Goal: Entertainment & Leisure: Consume media (video, audio)

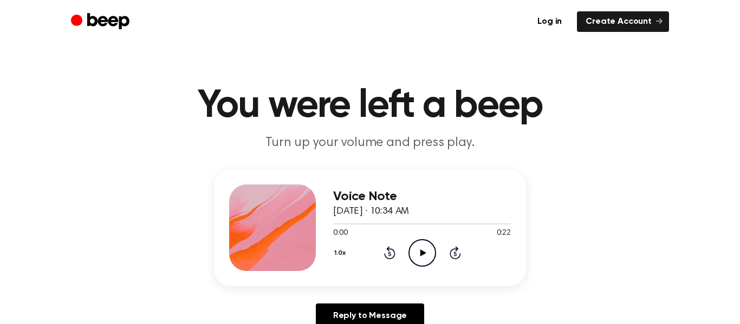
click at [412, 247] on icon "Play Audio" at bounding box center [422, 253] width 28 height 28
click at [425, 259] on icon "Play Audio" at bounding box center [422, 253] width 28 height 28
click at [455, 251] on icon at bounding box center [454, 252] width 11 height 13
click at [454, 252] on icon "Skip 5 seconds" at bounding box center [455, 253] width 12 height 14
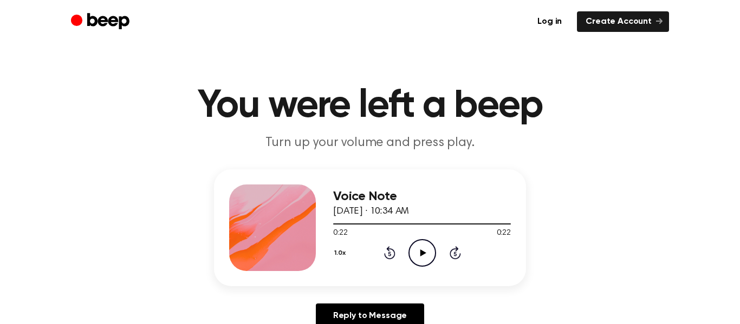
click at [424, 256] on icon "Play Audio" at bounding box center [422, 253] width 28 height 28
click at [454, 258] on icon at bounding box center [454, 252] width 11 height 13
click at [453, 252] on icon "Skip 5 seconds" at bounding box center [455, 253] width 12 height 14
click at [420, 248] on icon "Play Audio" at bounding box center [422, 253] width 28 height 28
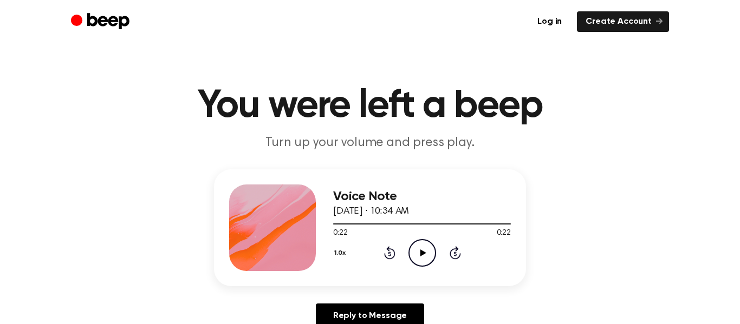
click at [429, 253] on icon "Play Audio" at bounding box center [422, 253] width 28 height 28
click at [394, 308] on link "Reply to Message" at bounding box center [370, 316] width 108 height 25
click at [409, 250] on circle at bounding box center [422, 253] width 27 height 27
click at [405, 252] on div "1.0x Rewind 5 seconds Pause Audio Skip 5 seconds" at bounding box center [422, 253] width 178 height 28
click at [458, 252] on icon "Skip 5 seconds" at bounding box center [455, 253] width 12 height 14
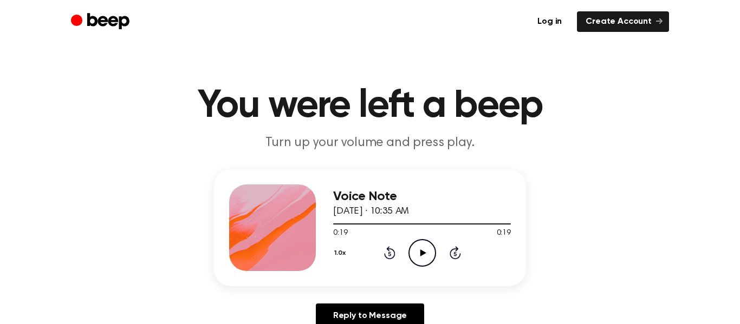
click at [420, 252] on icon at bounding box center [423, 253] width 6 height 7
click at [425, 244] on icon "Play Audio" at bounding box center [422, 253] width 28 height 28
click at [415, 257] on icon "Play Audio" at bounding box center [422, 253] width 28 height 28
click at [408, 247] on icon "Play Audio" at bounding box center [422, 253] width 28 height 28
click at [428, 246] on icon "Play Audio" at bounding box center [422, 253] width 28 height 28
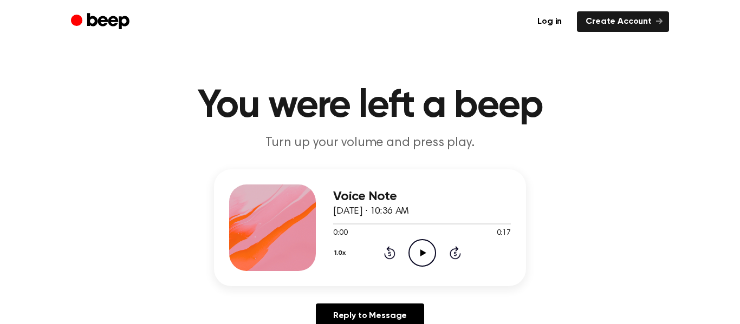
click at [429, 266] on icon "Play Audio" at bounding box center [422, 253] width 28 height 28
click at [425, 265] on circle at bounding box center [422, 253] width 27 height 27
click at [410, 242] on icon "Play Audio" at bounding box center [422, 253] width 28 height 28
click at [423, 254] on icon "Play Audio" at bounding box center [422, 253] width 28 height 28
click at [421, 257] on icon "Play Audio" at bounding box center [422, 253] width 28 height 28
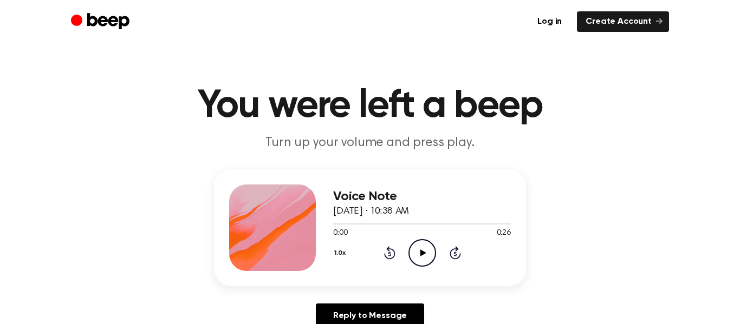
click at [415, 254] on icon "Play Audio" at bounding box center [422, 253] width 28 height 28
click at [435, 247] on icon "Play Audio" at bounding box center [422, 253] width 28 height 28
click at [420, 245] on icon "Play Audio" at bounding box center [422, 253] width 28 height 28
click at [412, 251] on icon "Play Audio" at bounding box center [422, 253] width 28 height 28
click at [428, 249] on icon "Play Audio" at bounding box center [422, 253] width 28 height 28
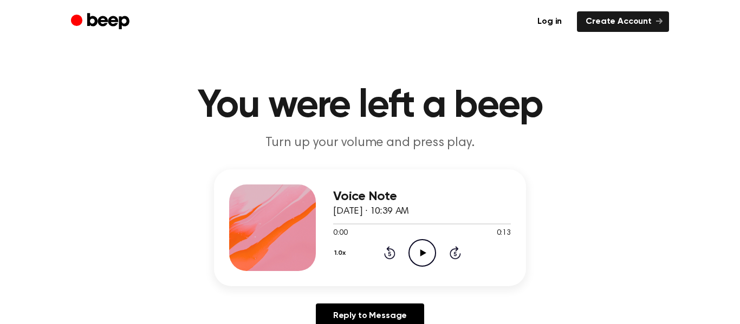
click at [429, 250] on icon "Play Audio" at bounding box center [422, 253] width 28 height 28
click at [415, 245] on icon "Play Audio" at bounding box center [422, 253] width 28 height 28
click at [417, 256] on icon "Play Audio" at bounding box center [422, 253] width 28 height 28
click at [451, 257] on icon at bounding box center [454, 252] width 11 height 13
click at [425, 246] on icon "Play Audio" at bounding box center [422, 253] width 28 height 28
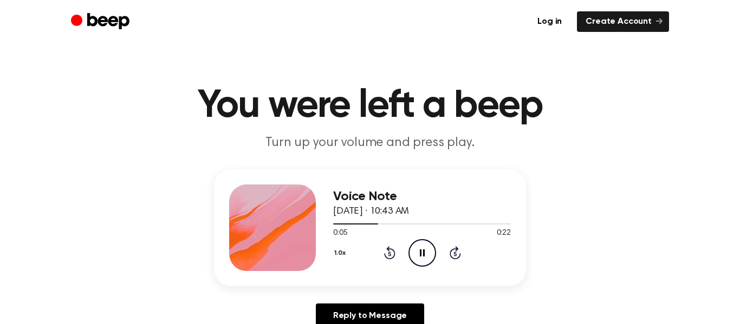
click at [393, 247] on icon "Rewind 5 seconds" at bounding box center [389, 253] width 12 height 14
click at [446, 272] on div "Voice Note [DATE] · 10:44 AM 0:00 0:20 Your browser does not support the [objec…" at bounding box center [370, 227] width 312 height 117
click at [413, 235] on div "0:00 0:20" at bounding box center [422, 233] width 178 height 11
click at [429, 255] on icon "Play Audio" at bounding box center [422, 253] width 28 height 28
click at [422, 237] on div "0:00 0:16" at bounding box center [422, 233] width 178 height 11
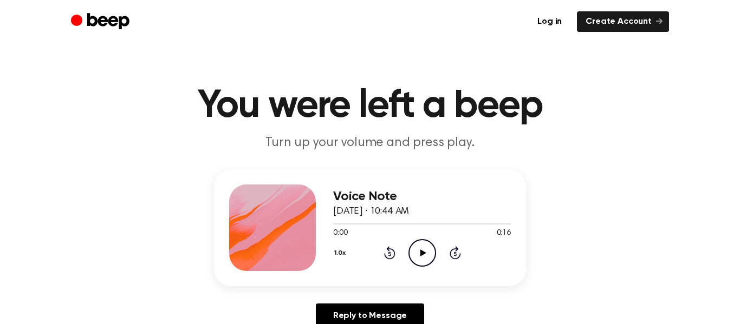
click at [420, 251] on icon "Play Audio" at bounding box center [422, 253] width 28 height 28
click at [413, 253] on icon "Play Audio" at bounding box center [422, 253] width 28 height 28
